Goal: Task Accomplishment & Management: Use online tool/utility

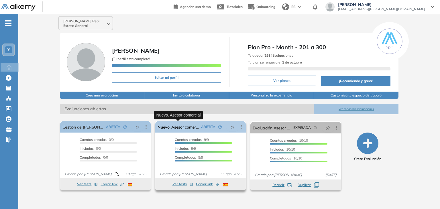
click at [188, 126] on link "Nuevo. Asesor comercial" at bounding box center [178, 126] width 41 height 11
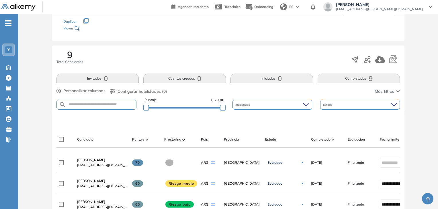
click at [353, 78] on button "Completadas 9" at bounding box center [358, 79] width 82 height 10
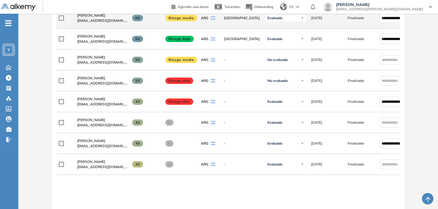
scroll to position [235, 0]
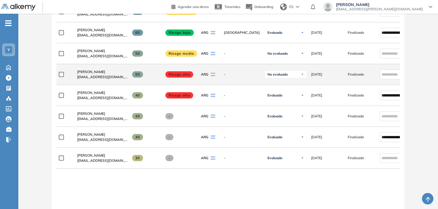
click at [285, 77] on span "No evaluado" at bounding box center [277, 74] width 20 height 5
click at [284, 98] on li "Evaluado" at bounding box center [278, 96] width 13 height 6
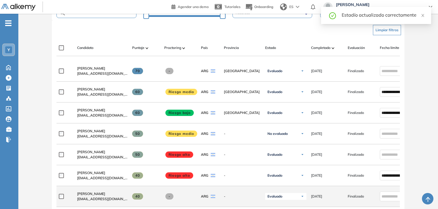
scroll to position [177, 0]
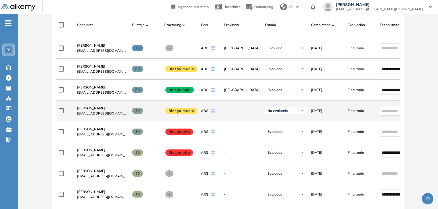
click at [88, 108] on span "[PERSON_NAME]" at bounding box center [91, 108] width 28 height 4
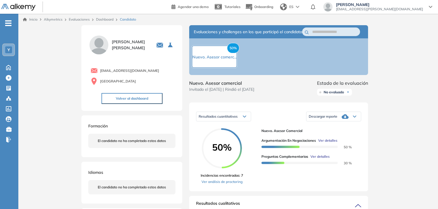
click at [335, 95] on span "No evaluado" at bounding box center [333, 92] width 20 height 5
click at [332, 117] on li "Evaluado" at bounding box center [330, 114] width 13 height 6
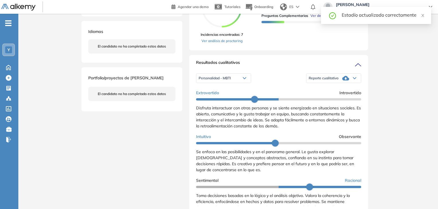
scroll to position [143, 0]
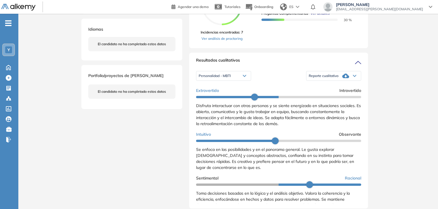
click at [349, 82] on div "Reporte cualitativo" at bounding box center [333, 75] width 54 height 11
click at [337, 88] on li "Reporte con Afinidad AI" at bounding box center [326, 85] width 35 height 6
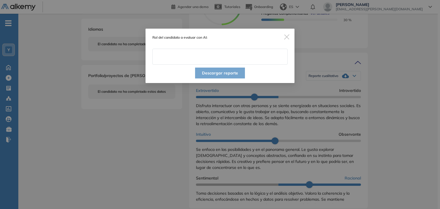
click at [214, 58] on input "text" at bounding box center [219, 57] width 135 height 16
type input "**********"
click at [289, 38] on img "Close" at bounding box center [286, 36] width 5 height 5
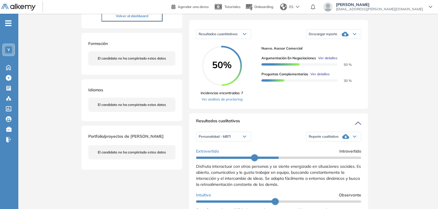
scroll to position [86, 0]
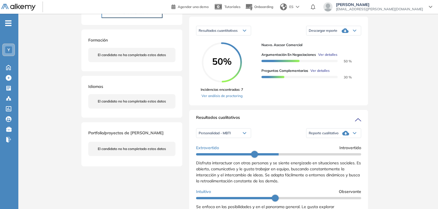
click at [334, 135] on span "Reporte cualitativo" at bounding box center [323, 133] width 30 height 5
click at [328, 145] on li "Reporte con Afinidad AI" at bounding box center [326, 143] width 35 height 6
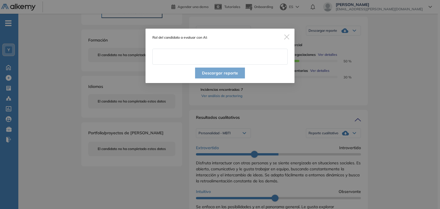
click at [227, 61] on input "text" at bounding box center [219, 57] width 135 height 16
type input "**********"
click at [226, 71] on button "Descargar reporte" at bounding box center [220, 73] width 50 height 11
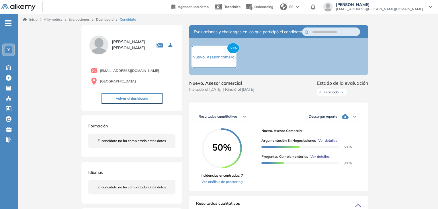
scroll to position [29, 0]
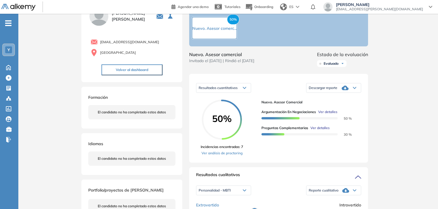
click at [345, 90] on icon at bounding box center [344, 88] width 7 height 5
click at [346, 111] on li "Descargar informe resumido" at bounding box center [330, 108] width 43 height 6
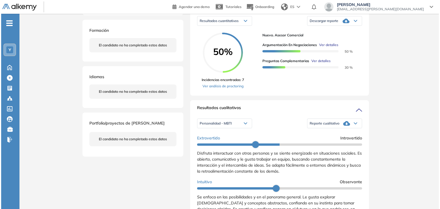
scroll to position [86, 0]
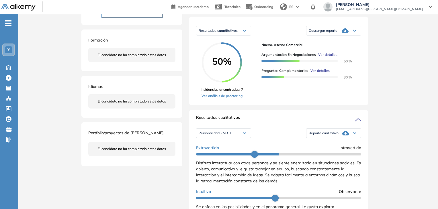
click at [319, 73] on span "Ver detalles" at bounding box center [319, 70] width 19 height 5
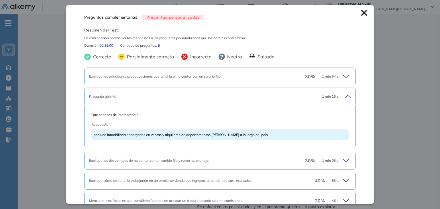
scroll to position [29, 0]
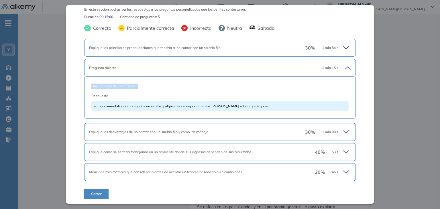
drag, startPoint x: 90, startPoint y: 85, endPoint x: 139, endPoint y: 85, distance: 48.7
click at [139, 85] on div "Que conoces de la empresa ? Respuesta son una inmobiliaria encargados en ventas…" at bounding box center [219, 98] width 271 height 42
click at [343, 133] on icon at bounding box center [347, 132] width 8 height 8
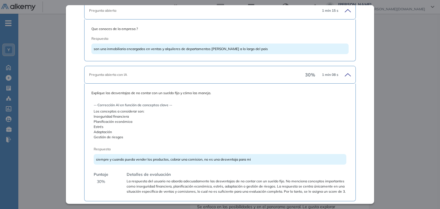
scroll to position [115, 0]
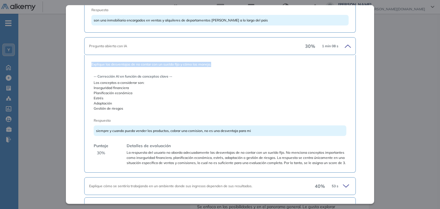
drag, startPoint x: 90, startPoint y: 63, endPoint x: 213, endPoint y: 64, distance: 122.6
click at [213, 64] on div "Explique las desventajas de no contar con un sueldo fijo y cómo las maneja. -- …" at bounding box center [219, 114] width 271 height 118
copy span "Explique las desventajas de no contar con un sueldo fijo y cómo las maneja."
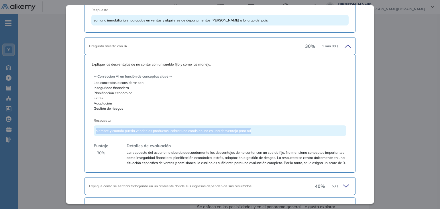
drag, startPoint x: 96, startPoint y: 130, endPoint x: 250, endPoint y: 133, distance: 154.4
click at [250, 133] on div "siempre y cuando pueda vender los productos, cobrar una comision, no es una des…" at bounding box center [220, 130] width 252 height 11
copy span "siempre y cuando pueda vender los productos, cobrar una comision, no es una des…"
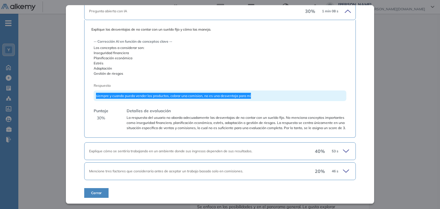
scroll to position [154, 0]
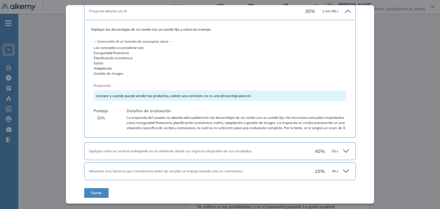
click at [343, 150] on icon at bounding box center [347, 151] width 8 height 8
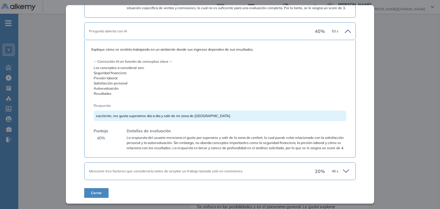
scroll to position [279, 0]
drag, startPoint x: 216, startPoint y: 112, endPoint x: 95, endPoint y: 112, distance: 120.6
click at [95, 112] on div "excelente, me gusta superarme dia a dia y salir de mi zona de [GEOGRAPHIC_DATA]" at bounding box center [220, 116] width 252 height 11
copy span "excelente, me gusta superarme dia a dia y salir de mi zona de [GEOGRAPHIC_DATA]"
click at [157, 172] on span "Mencione tres factores que consideraría antes de aceptar un trabajo basado solo…" at bounding box center [166, 171] width 154 height 4
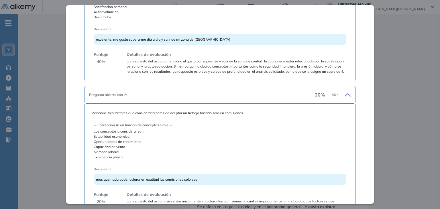
scroll to position [404, 0]
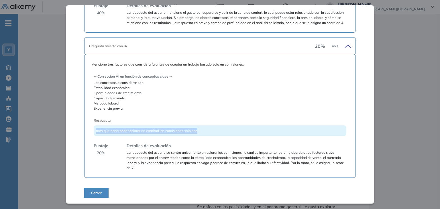
drag, startPoint x: 199, startPoint y: 131, endPoint x: 96, endPoint y: 129, distance: 102.9
click at [96, 129] on div "mas que nada poder aclarar en exatitud las comisiones solo eso" at bounding box center [220, 130] width 252 height 11
copy span "mas que nada poder aclarar en exatitud las comisiones solo eso"
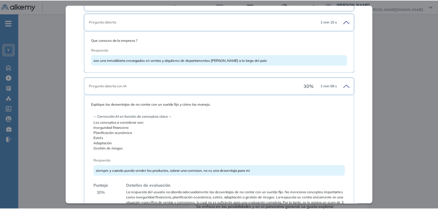
scroll to position [0, 0]
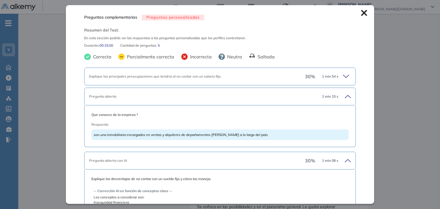
click at [361, 11] on icon at bounding box center [364, 13] width 6 height 6
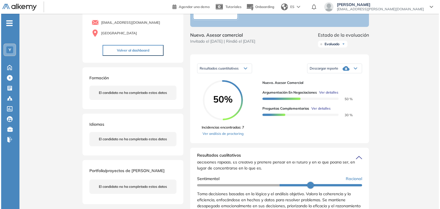
scroll to position [57, 0]
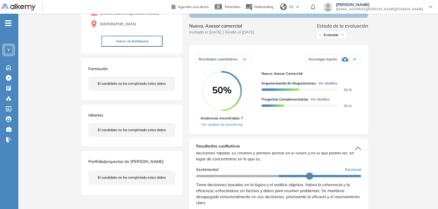
click at [319, 102] on span "Ver detalles" at bounding box center [319, 99] width 19 height 5
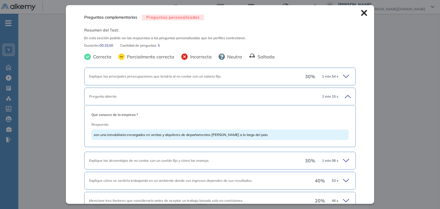
scroll to position [0, 0]
click at [361, 14] on icon at bounding box center [364, 13] width 6 height 6
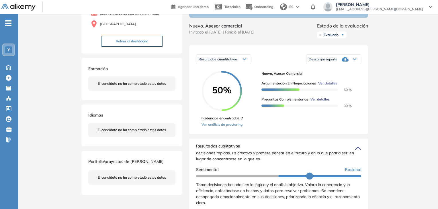
click at [319, 102] on span "Ver detalles" at bounding box center [319, 99] width 19 height 5
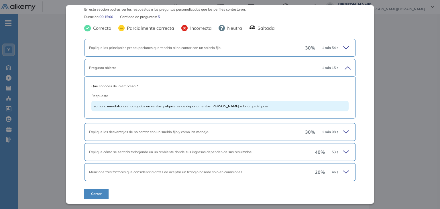
scroll to position [29, 0]
click at [344, 131] on icon at bounding box center [347, 132] width 8 height 8
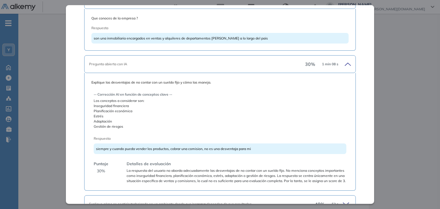
scroll to position [89, 0]
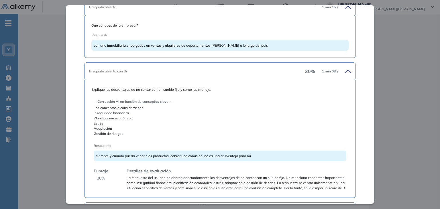
click at [343, 70] on icon at bounding box center [347, 71] width 8 height 8
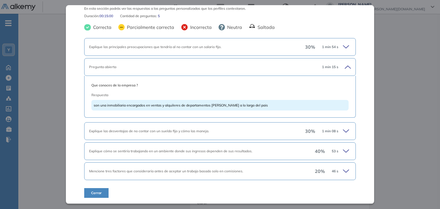
scroll to position [29, 0]
click at [344, 151] on icon at bounding box center [347, 152] width 8 height 8
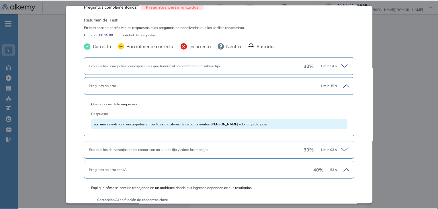
scroll to position [0, 0]
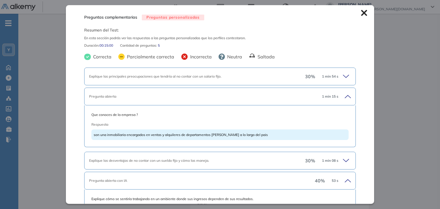
click at [361, 14] on icon at bounding box center [364, 13] width 6 height 6
